Goal: Information Seeking & Learning: Learn about a topic

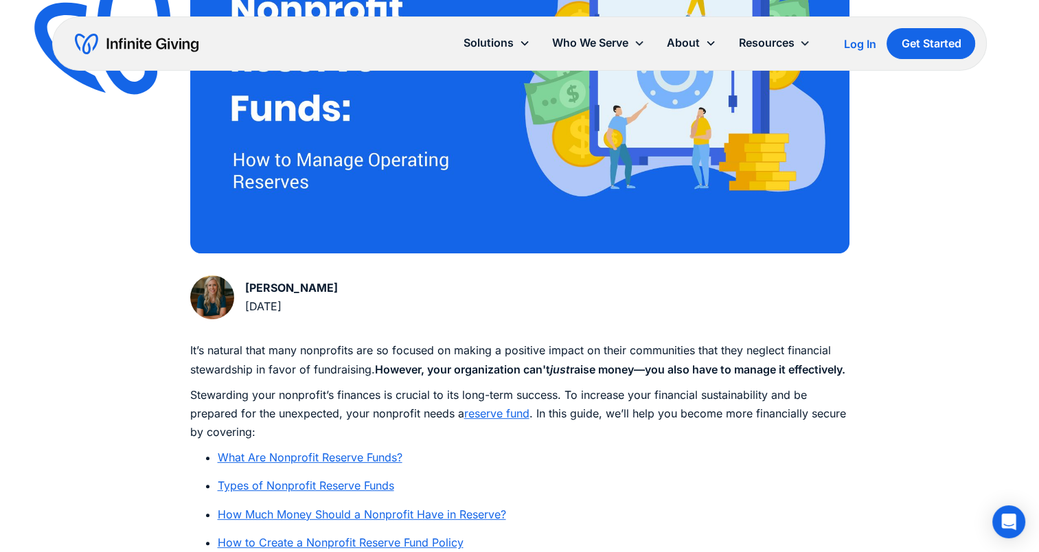
scroll to position [687, 0]
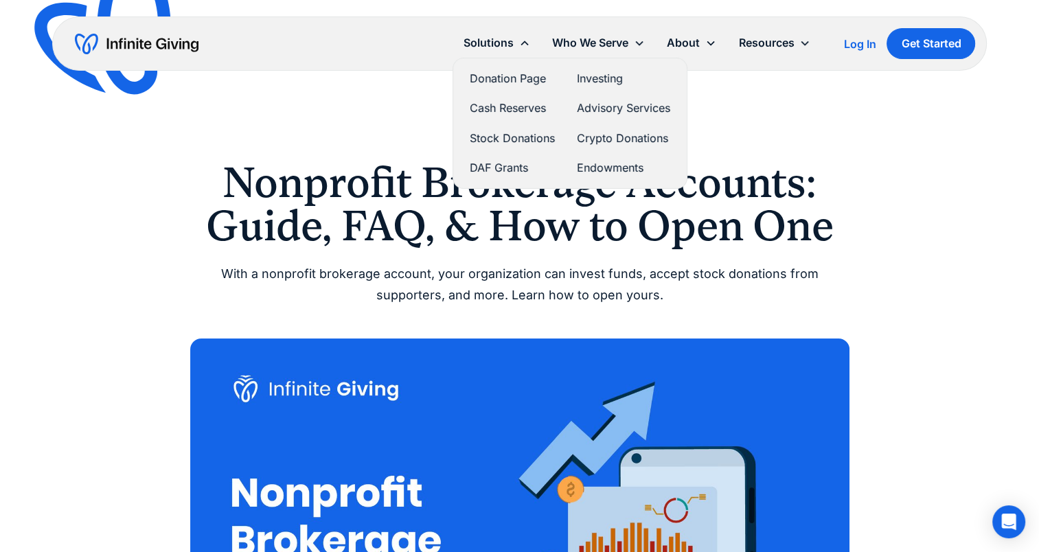
click at [508, 83] on link "Donation Page" at bounding box center [512, 78] width 85 height 19
